Goal: Book appointment/travel/reservation

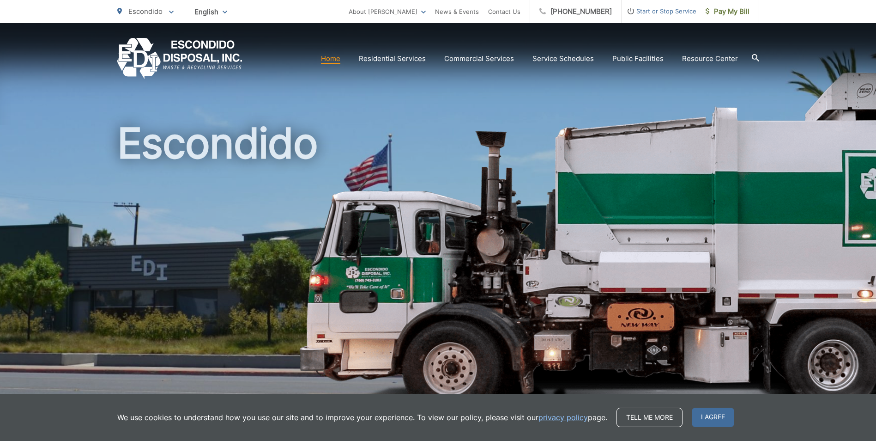
click at [525, 279] on h1 "Escondido" at bounding box center [438, 266] width 642 height 292
click at [812, 79] on img at bounding box center [734, 245] width 870 height 346
click at [472, 106] on div "Escondido" at bounding box center [438, 213] width 642 height 381
click at [725, 15] on span "Pay My Bill" at bounding box center [728, 11] width 44 height 11
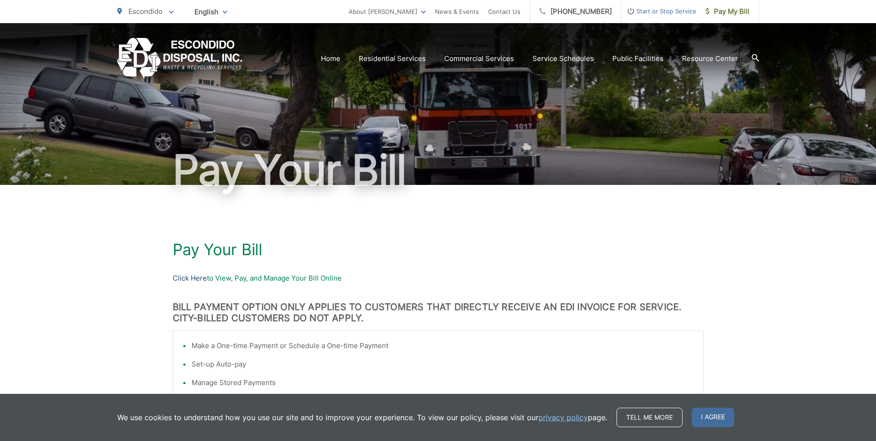
click at [202, 279] on link "Click Here" at bounding box center [190, 278] width 34 height 11
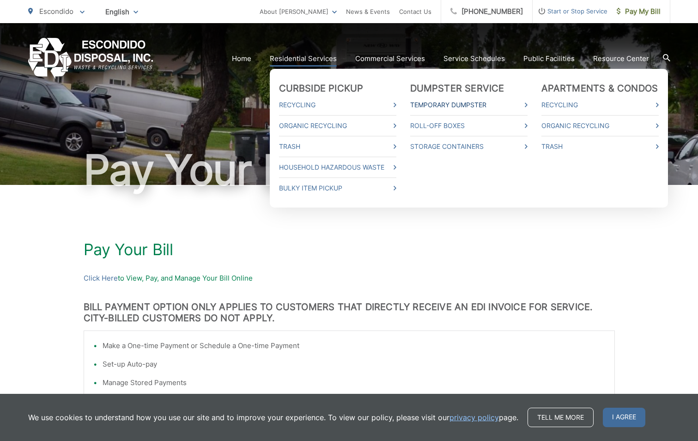
click at [480, 104] on link "Temporary Dumpster" at bounding box center [468, 104] width 117 height 11
click at [380, 166] on link "Household Hazardous Waste" at bounding box center [337, 167] width 117 height 11
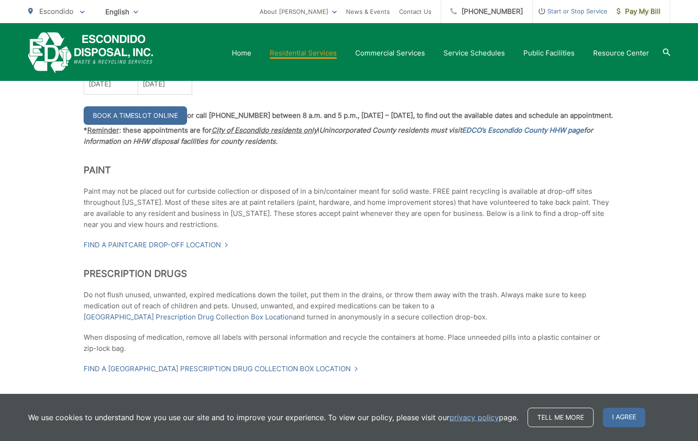
scroll to position [882, 0]
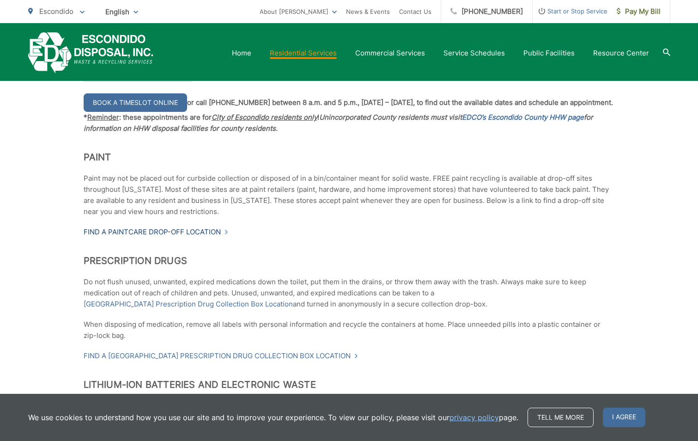
click at [225, 233] on link "Find a PaintCare drop-off location" at bounding box center [156, 231] width 145 height 11
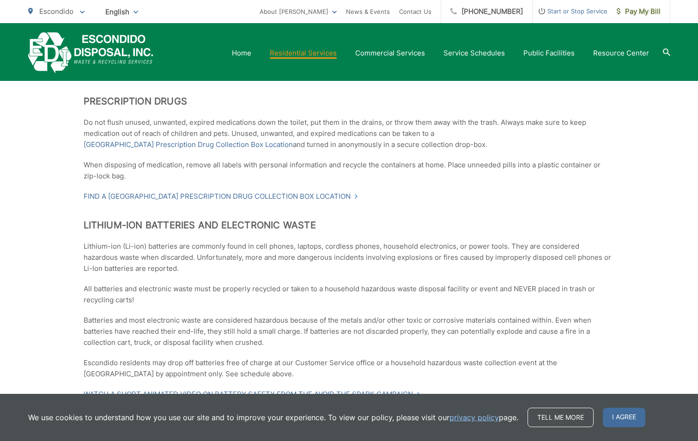
scroll to position [1050, 0]
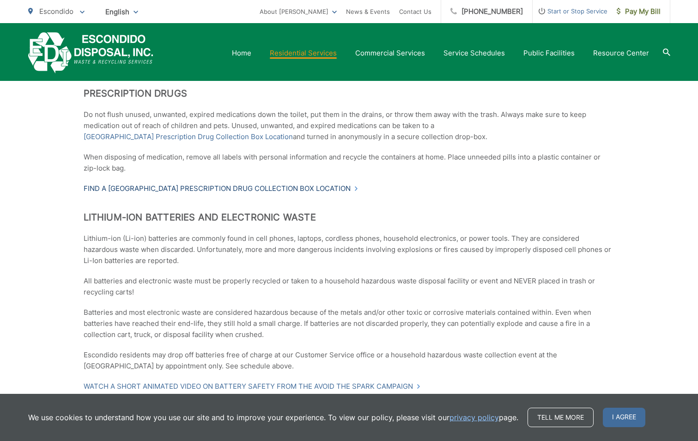
click at [355, 189] on link "Find a [GEOGRAPHIC_DATA] Prescription Drug Collection Box Location" at bounding box center [221, 188] width 275 height 11
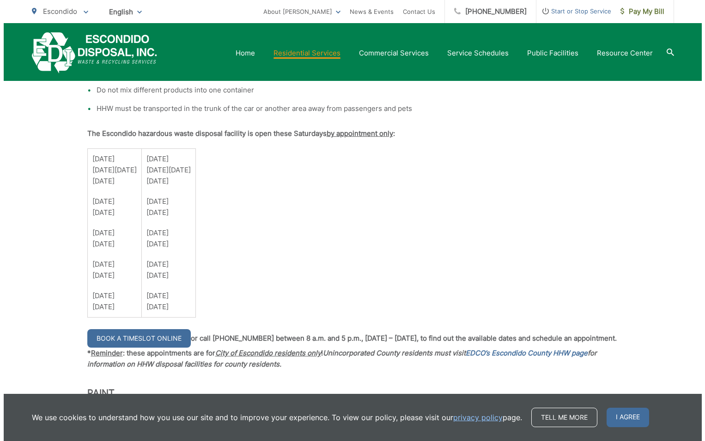
scroll to position [670, 0]
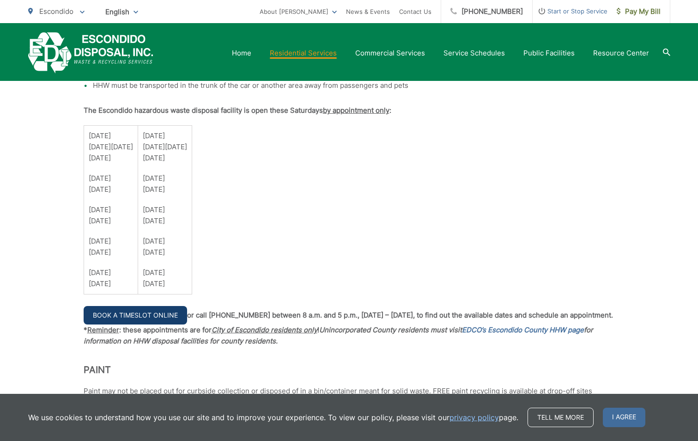
click at [134, 316] on link "Book a Timeslot Online" at bounding box center [135, 315] width 103 height 18
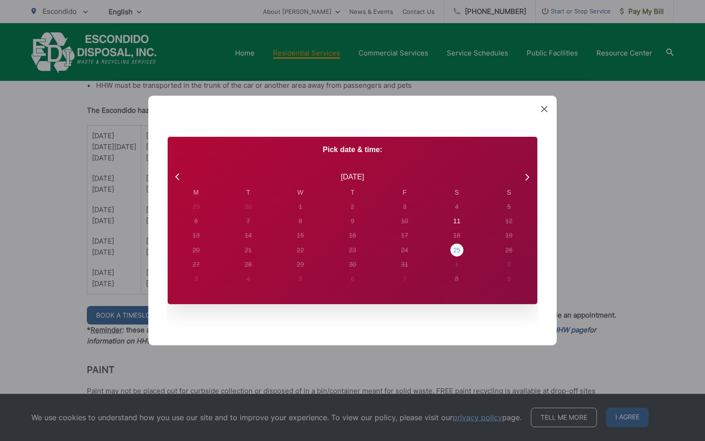
click at [457, 249] on div "25" at bounding box center [456, 250] width 7 height 10
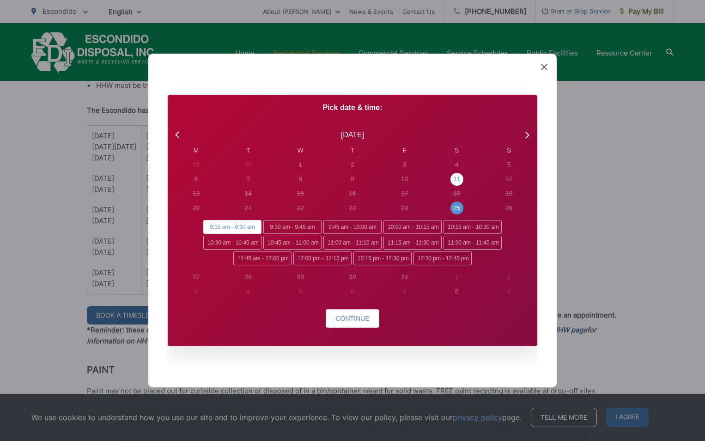
click at [456, 175] on div "11" at bounding box center [456, 179] width 7 height 10
radio input "false"
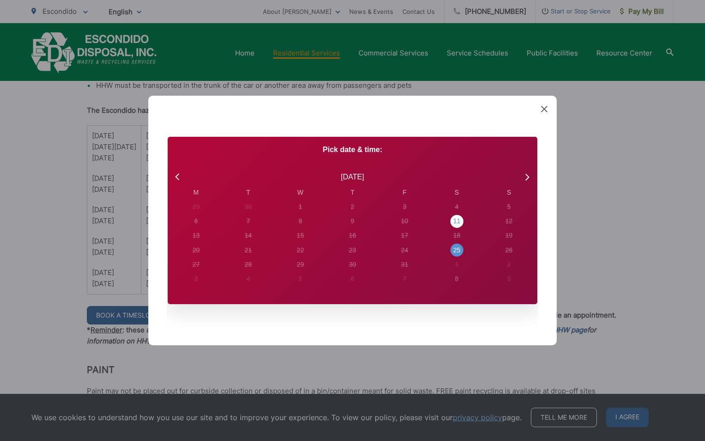
radio input "true"
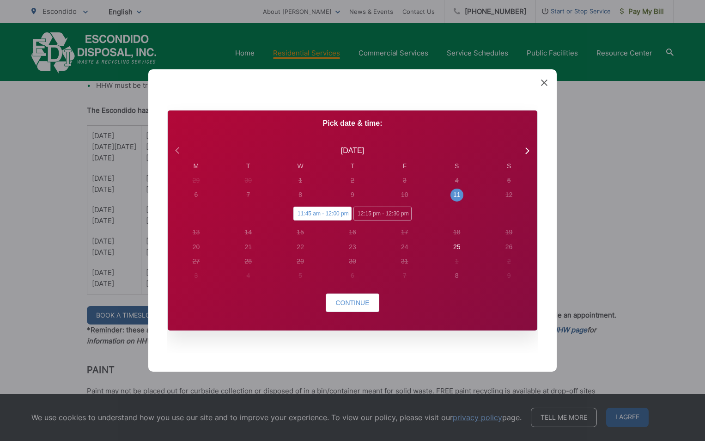
click at [177, 148] on icon at bounding box center [178, 151] width 12 height 12
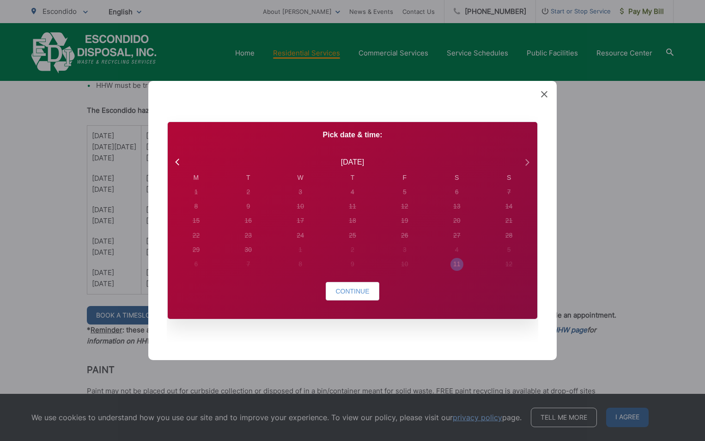
click at [529, 156] on icon at bounding box center [527, 162] width 12 height 12
click at [455, 233] on div "25" at bounding box center [456, 236] width 7 height 10
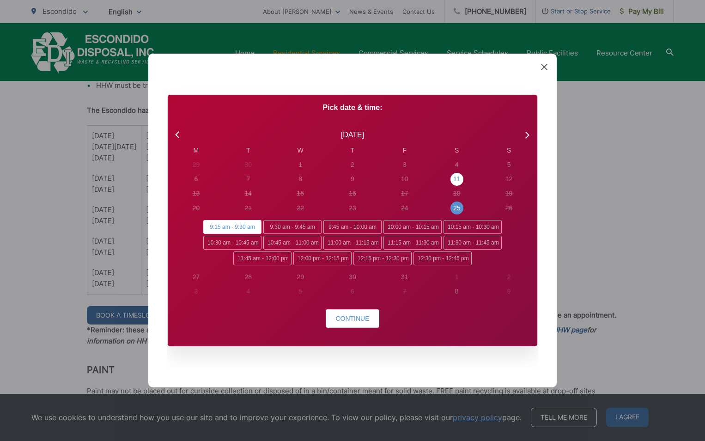
click at [455, 176] on div "11" at bounding box center [456, 179] width 7 height 10
radio input "false"
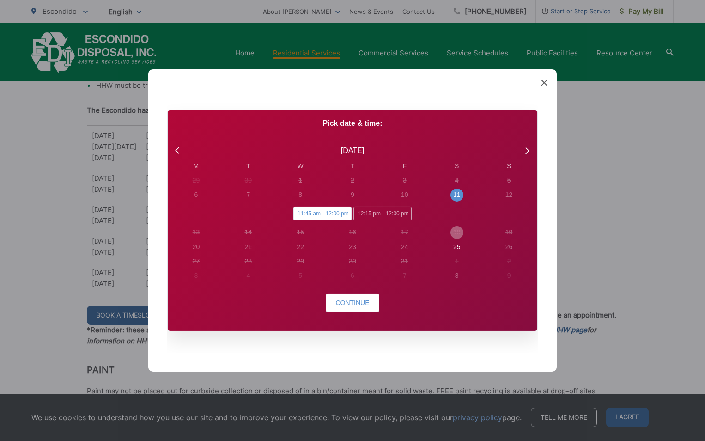
click at [459, 239] on div "18" at bounding box center [457, 232] width 52 height 14
radio input "false"
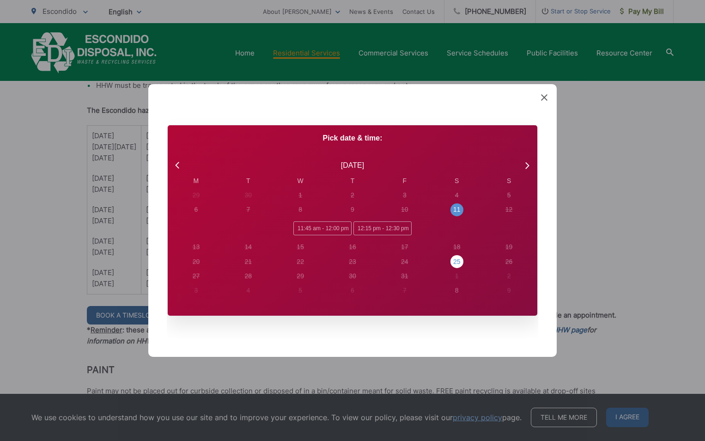
click at [455, 263] on div "25" at bounding box center [456, 262] width 7 height 10
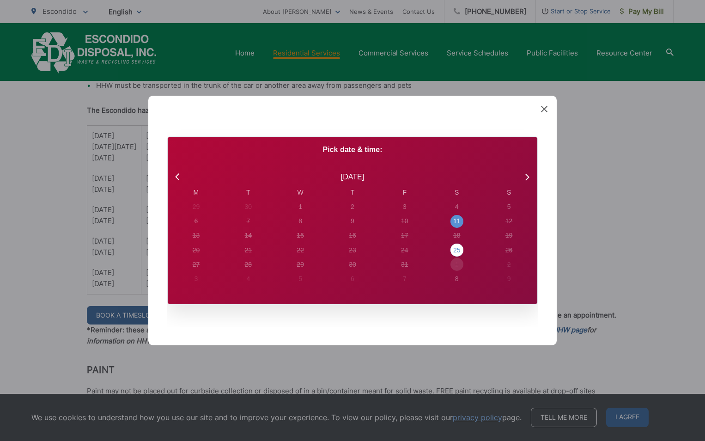
radio input "true"
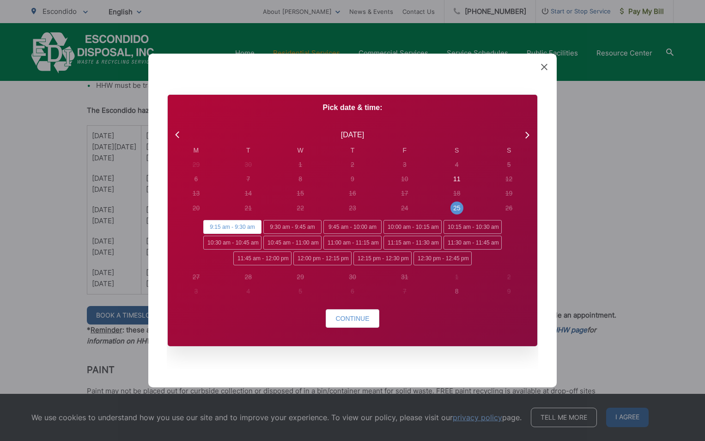
click at [238, 225] on span "9:15 am - 9:30 am" at bounding box center [232, 227] width 58 height 14
click at [209, 225] on input "9:15 am - 9:30 am" at bounding box center [206, 223] width 6 height 6
click at [235, 227] on span "9:15 am - 9:30 am" at bounding box center [232, 227] width 58 height 14
click at [209, 226] on input "9:15 am - 9:30 am" at bounding box center [206, 223] width 6 height 6
click at [347, 327] on button "Continue" at bounding box center [352, 318] width 53 height 18
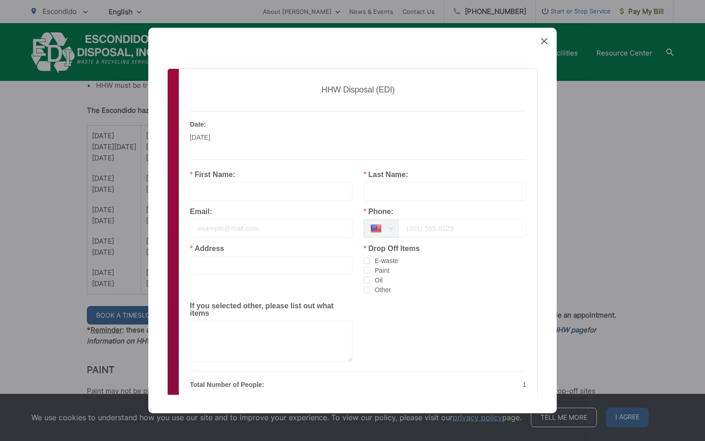
click at [211, 188] on input "text" at bounding box center [271, 191] width 163 height 18
type input "Mitsuyo"
type input "Rich"
type input "williamrich1@cox.net"
type input "2317 S Summit Circle Glen"
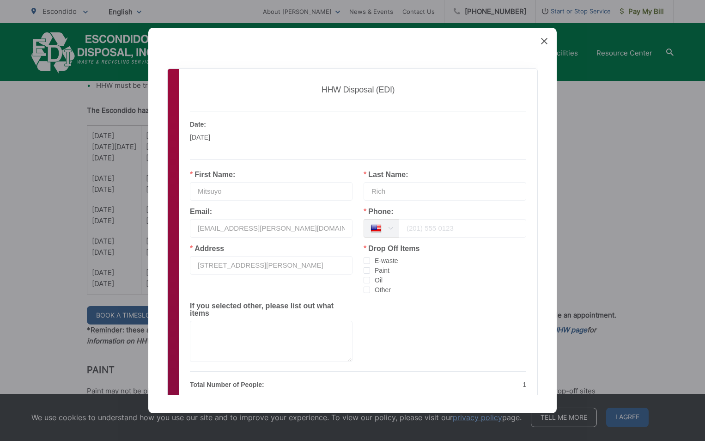
click at [385, 228] on icon at bounding box center [391, 228] width 12 height 18
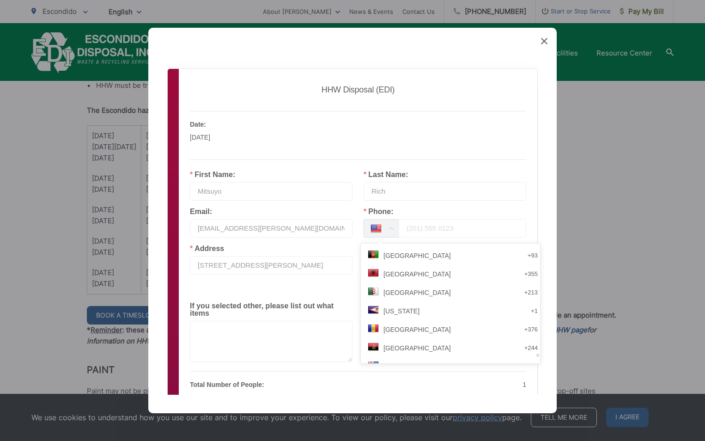
scroll to position [3837, 0]
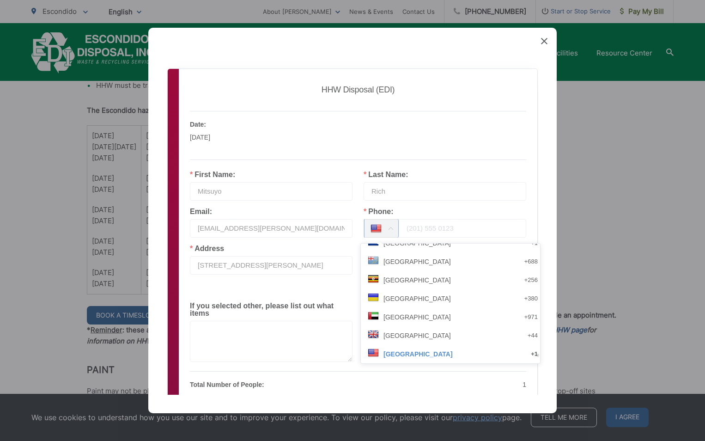
click at [462, 232] on input "tel" at bounding box center [462, 228] width 127 height 18
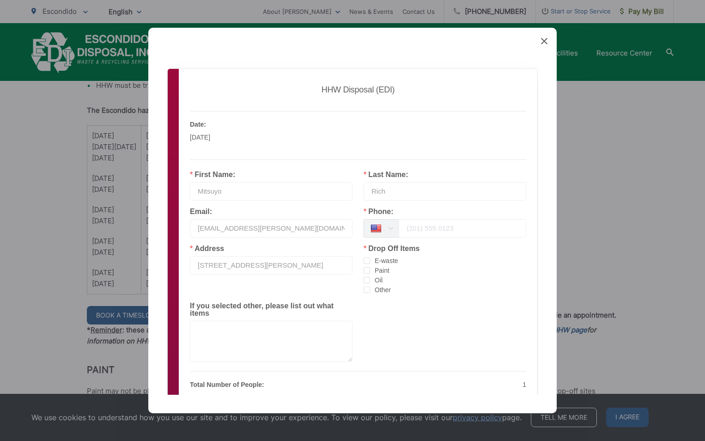
type input "17602134450"
click at [364, 261] on span "checkbox-group" at bounding box center [367, 260] width 6 height 6
click at [370, 257] on input "E-waste" at bounding box center [370, 257] width 0 height 0
click at [364, 268] on span "checkbox-group" at bounding box center [367, 270] width 6 height 6
click at [370, 267] on input "Paint" at bounding box center [370, 267] width 0 height 0
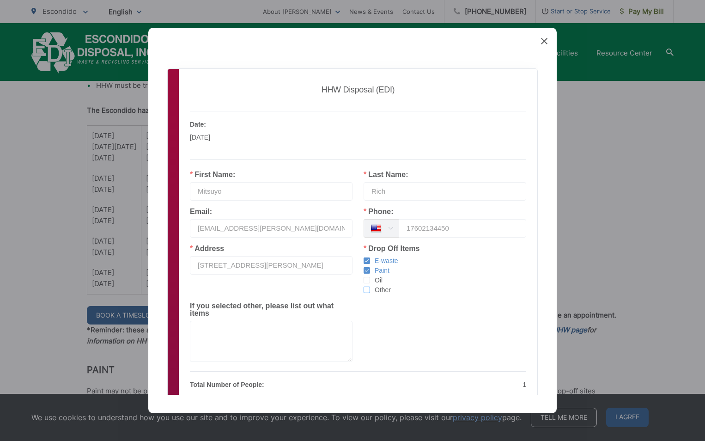
click at [364, 290] on span "checkbox-group" at bounding box center [367, 289] width 6 height 6
click at [370, 286] on input "Other" at bounding box center [370, 286] width 0 height 0
click at [209, 321] on textarea at bounding box center [271, 341] width 163 height 41
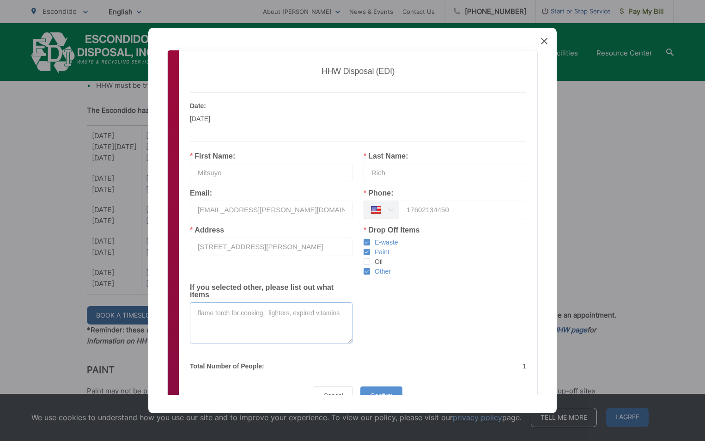
scroll to position [59, 0]
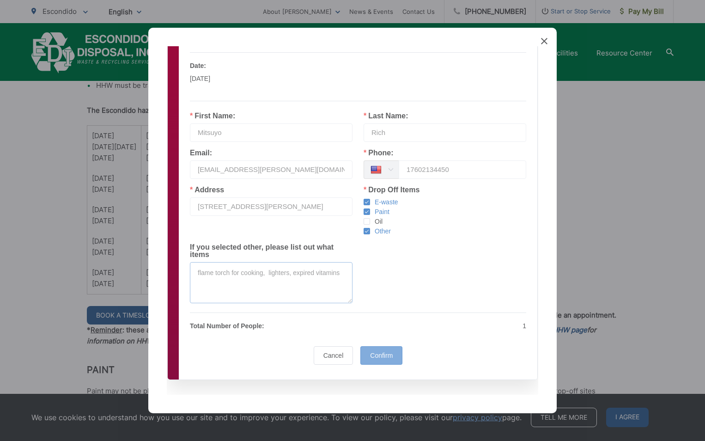
type textarea "flame torch for cooking, lighters, expired vitamins"
click at [379, 352] on span "Confirm" at bounding box center [381, 355] width 23 height 7
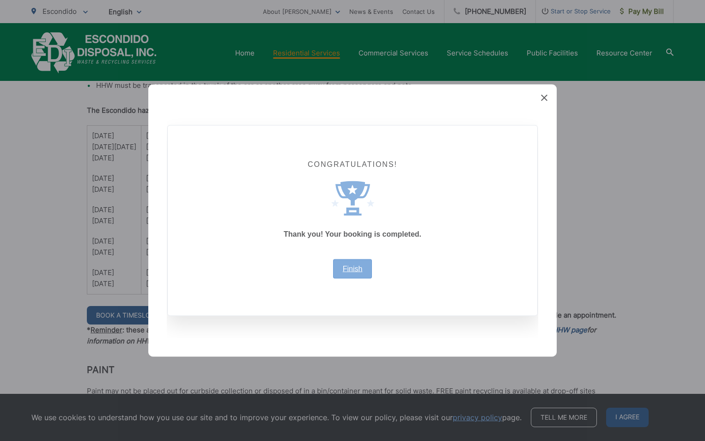
click at [355, 265] on link "Finish" at bounding box center [353, 268] width 20 height 7
